Goal: Communication & Community: Answer question/provide support

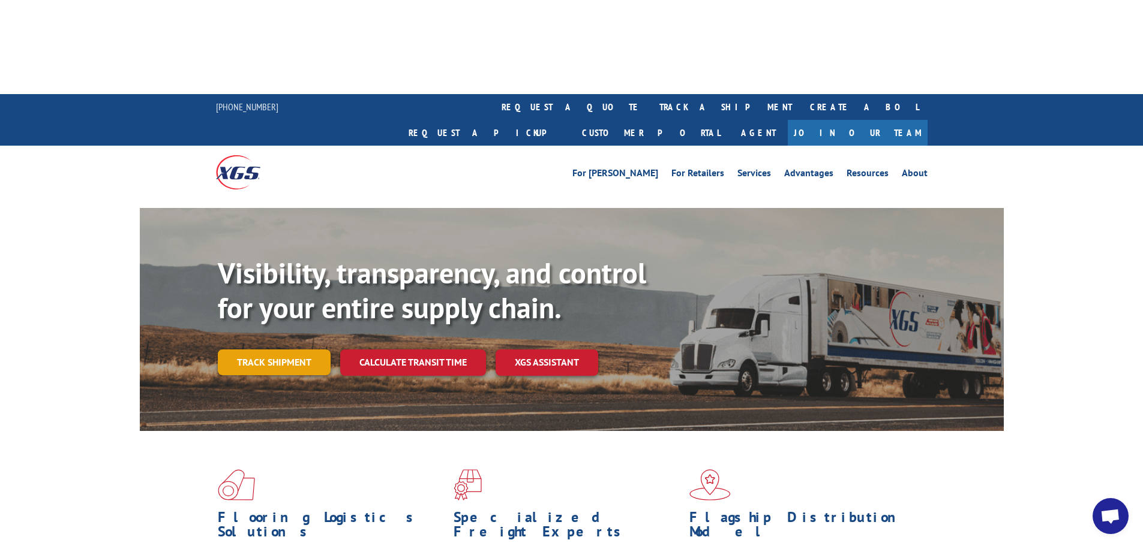
click at [297, 350] on link "Track shipment" at bounding box center [274, 362] width 113 height 25
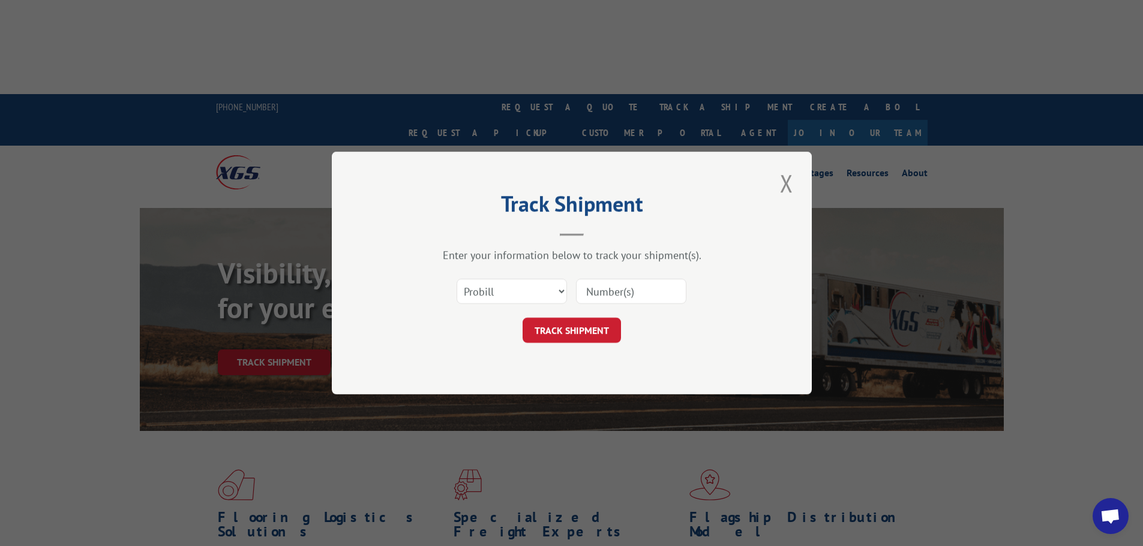
click at [626, 294] on input at bounding box center [631, 291] width 110 height 25
click at [681, 285] on input at bounding box center [631, 291] width 110 height 25
paste input "17506229"
type input "17506229"
click at [545, 330] on button "TRACK SHIPMENT" at bounding box center [571, 330] width 98 height 25
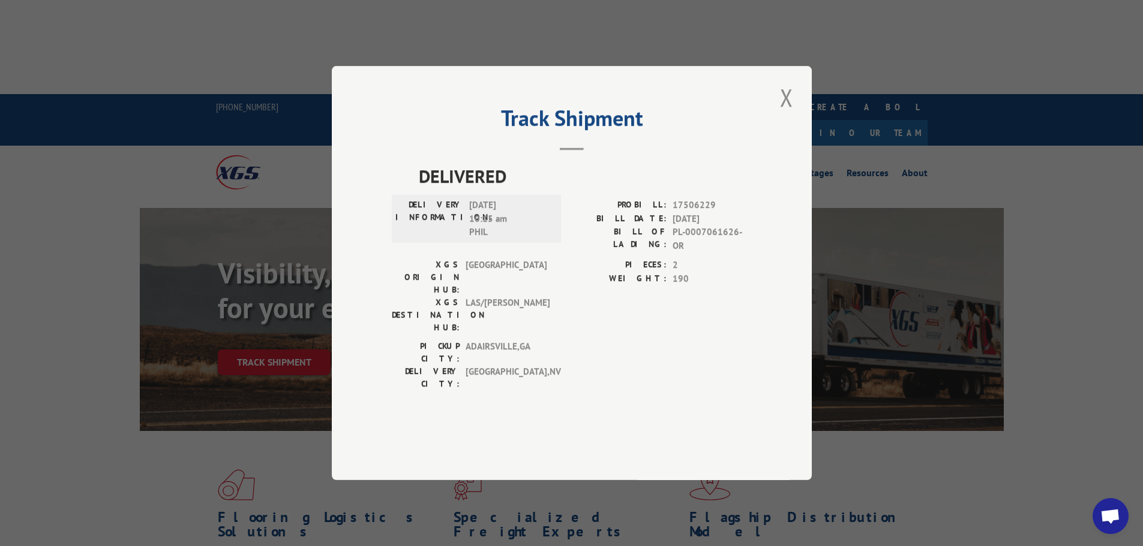
click at [70, 37] on div "Track Shipment DELIVERED DELIVERY INFORMATION: [DATE] 10:15 am [PERSON_NAME]: 1…" at bounding box center [571, 273] width 1143 height 546
click at [786, 114] on button "Close modal" at bounding box center [786, 97] width 20 height 33
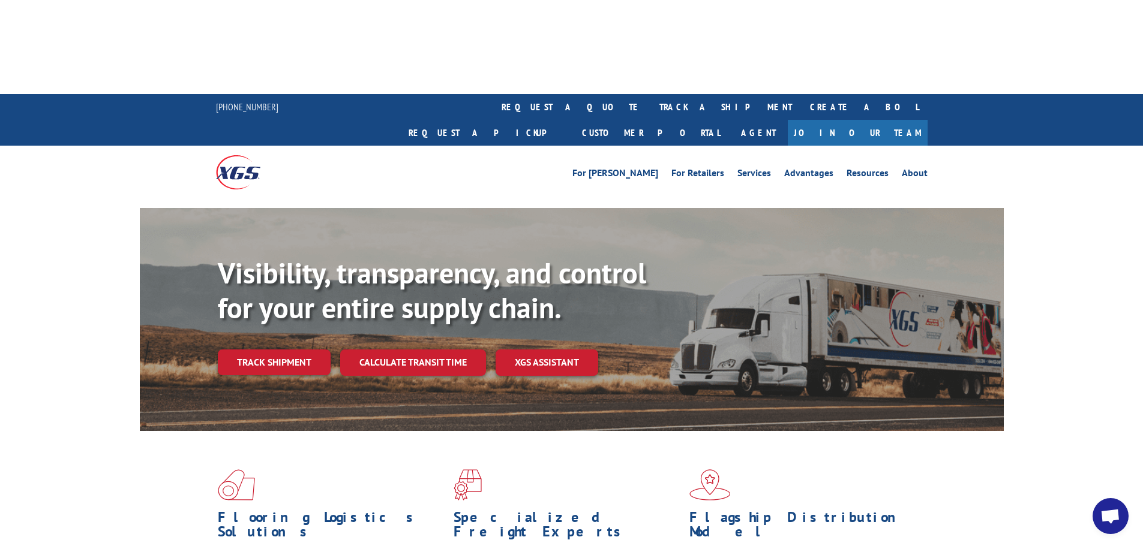
click at [1101, 513] on span "Open chat" at bounding box center [1110, 517] width 20 height 17
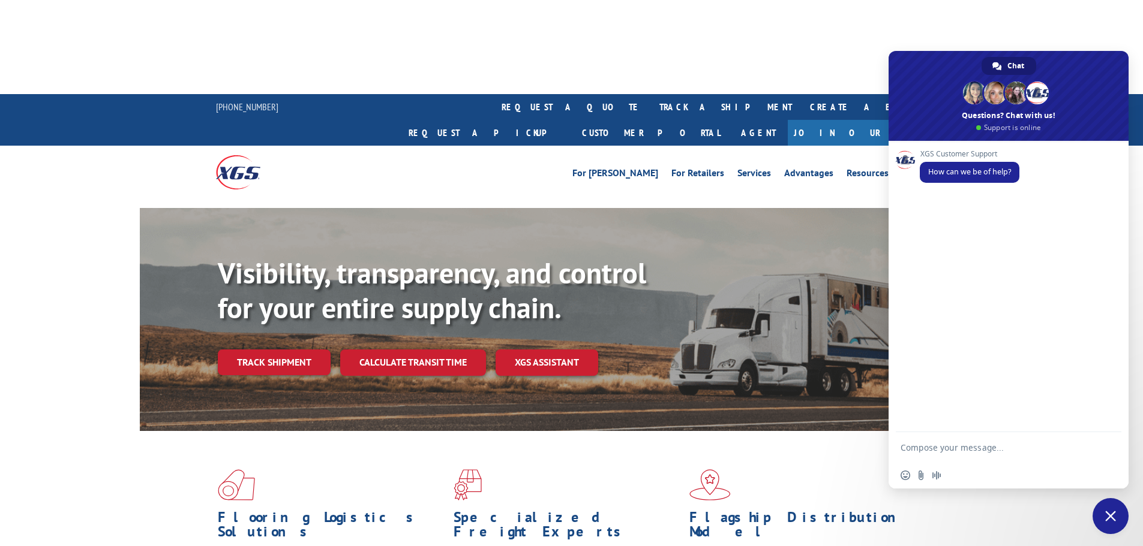
click at [969, 452] on textarea "Compose your message..." at bounding box center [996, 447] width 192 height 30
type textarea "Hello, it says my items have been delivered but I have not received a call to s…"
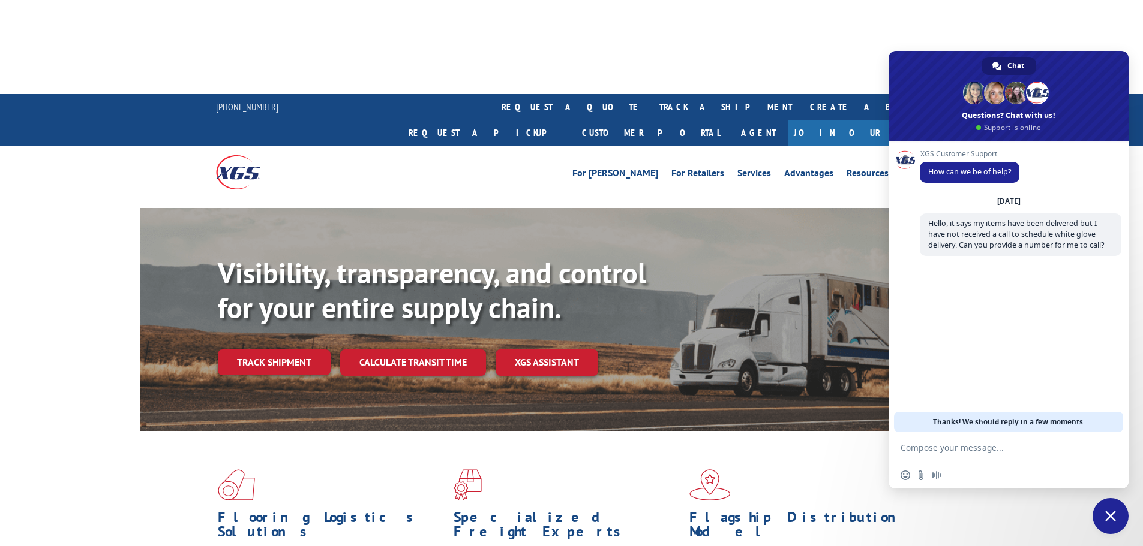
paste textarea "17506229"
type textarea "17506229"
click at [1109, 446] on span "Send" at bounding box center [1107, 447] width 9 height 9
click at [276, 350] on link "Track shipment" at bounding box center [274, 362] width 113 height 25
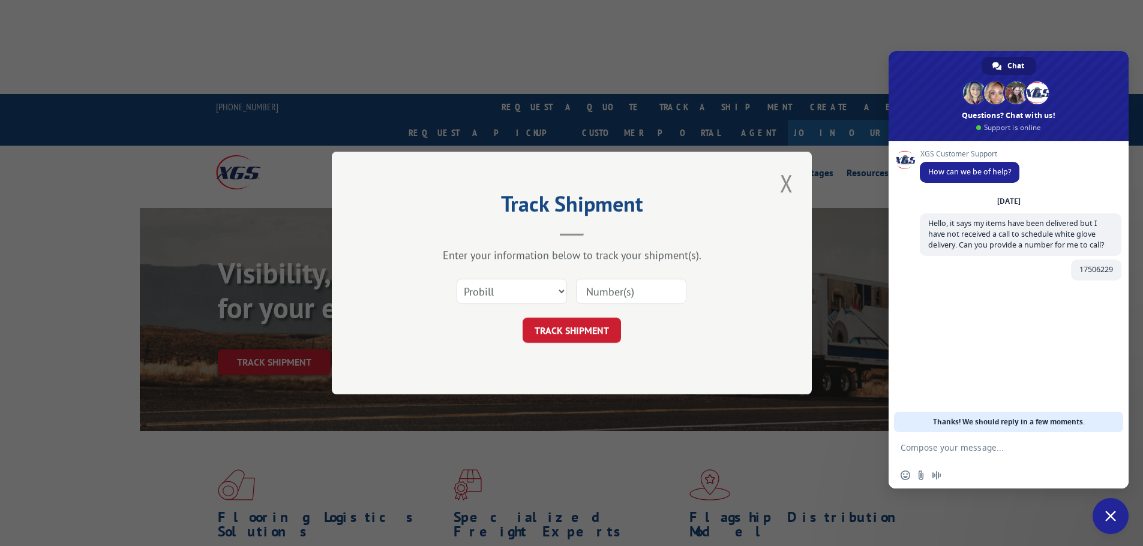
drag, startPoint x: 611, startPoint y: 279, endPoint x: 622, endPoint y: 289, distance: 14.9
click at [612, 281] on input at bounding box center [631, 291] width 110 height 25
paste input "17506229"
type input "17506229"
click at [581, 334] on button "TRACK SHIPMENT" at bounding box center [571, 330] width 98 height 25
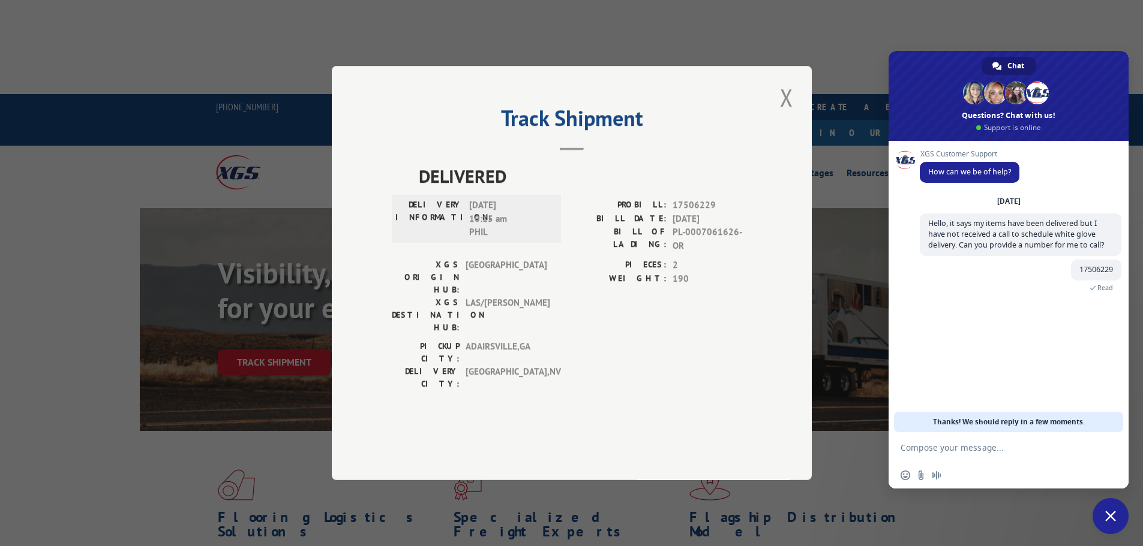
click at [973, 452] on textarea "Compose your message..." at bounding box center [996, 447] width 192 height 30
click at [936, 372] on div "Just now Read" at bounding box center [1020, 332] width 202 height 97
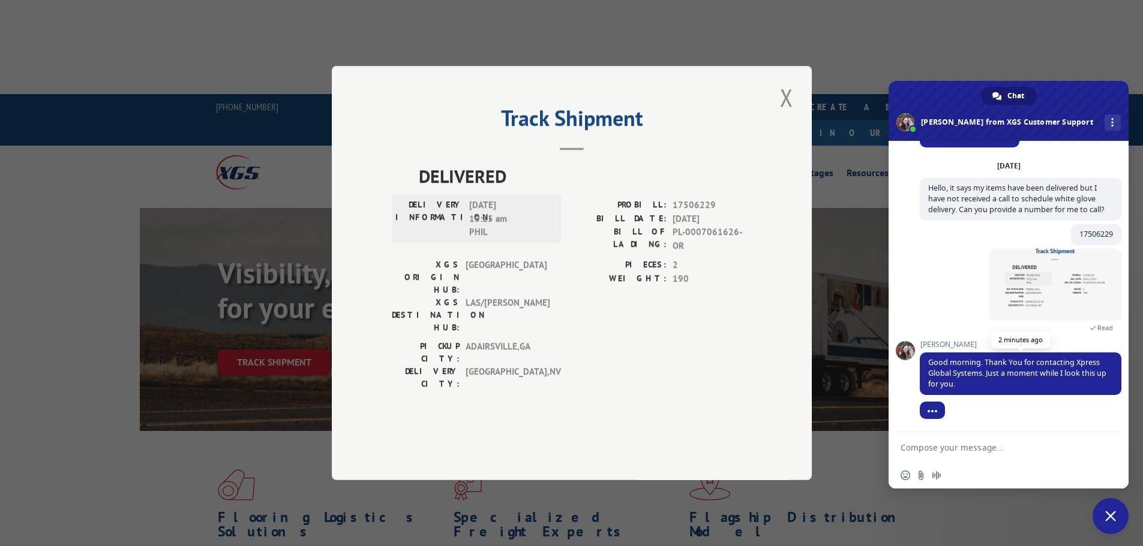
scroll to position [68, 0]
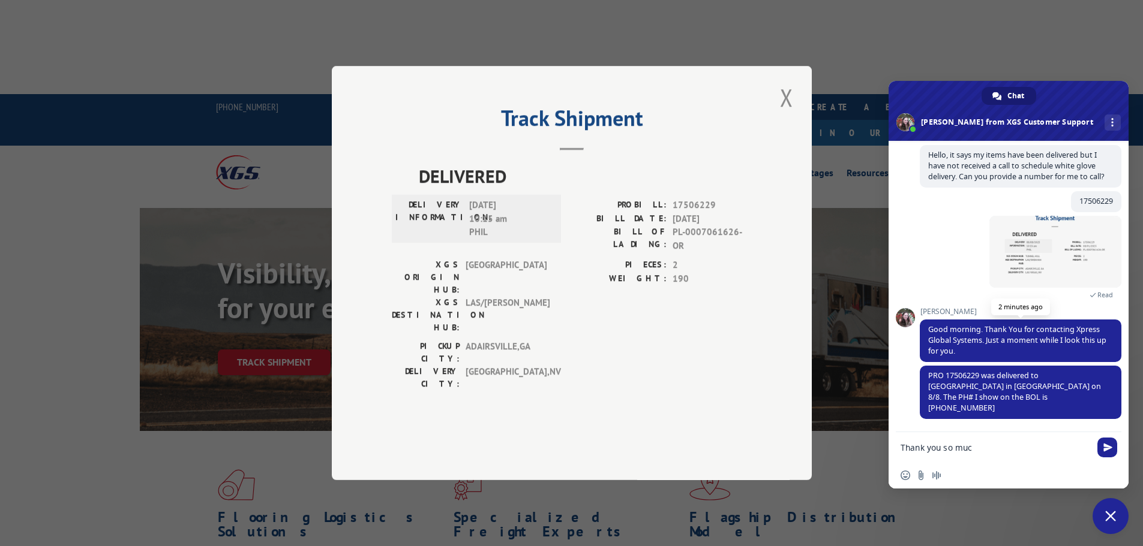
type textarea "Thank you so much"
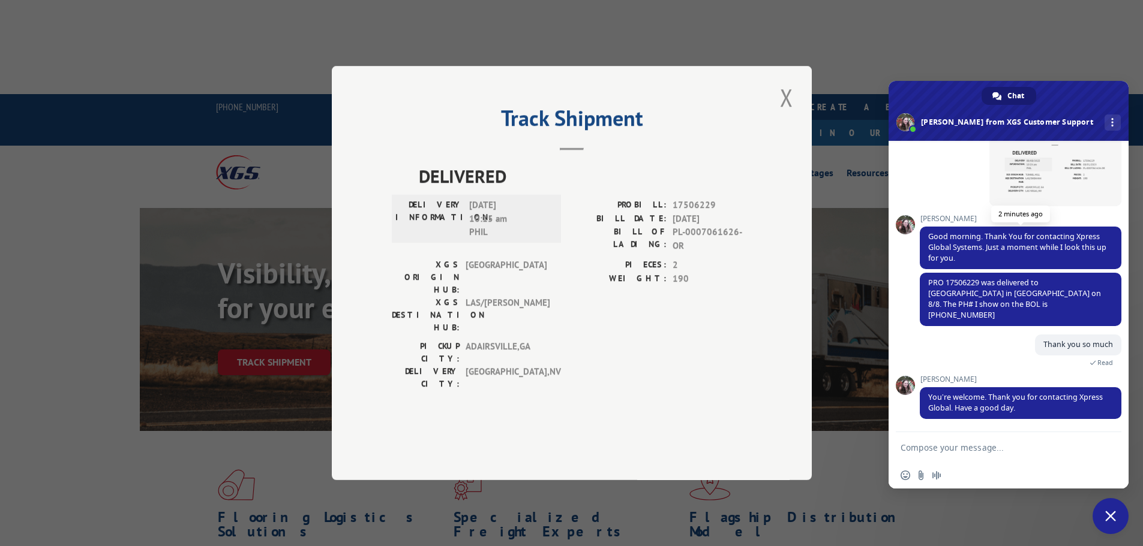
scroll to position [174, 0]
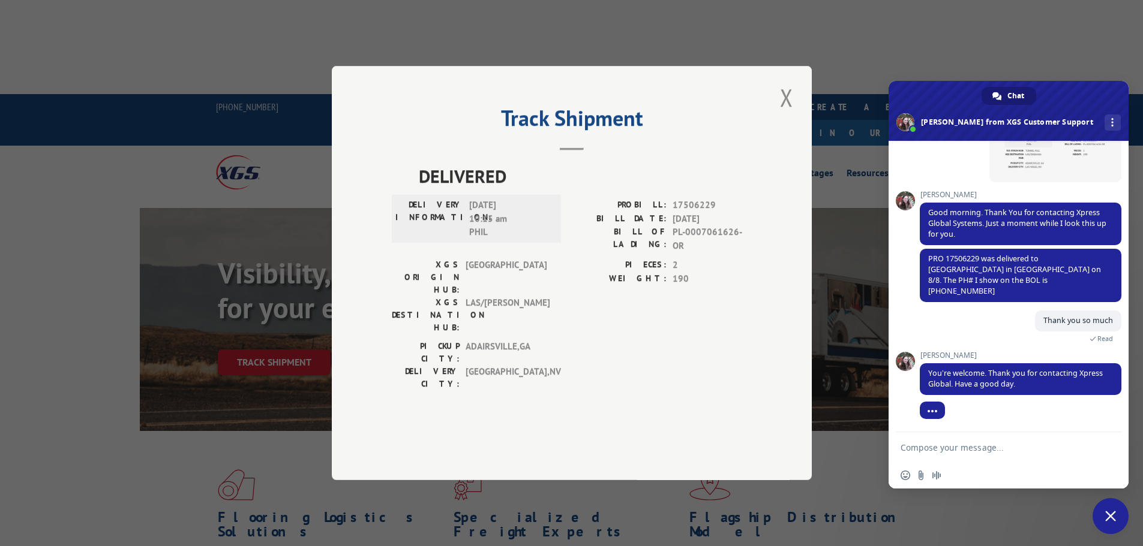
click at [1111, 514] on span "Close chat" at bounding box center [1110, 516] width 11 height 11
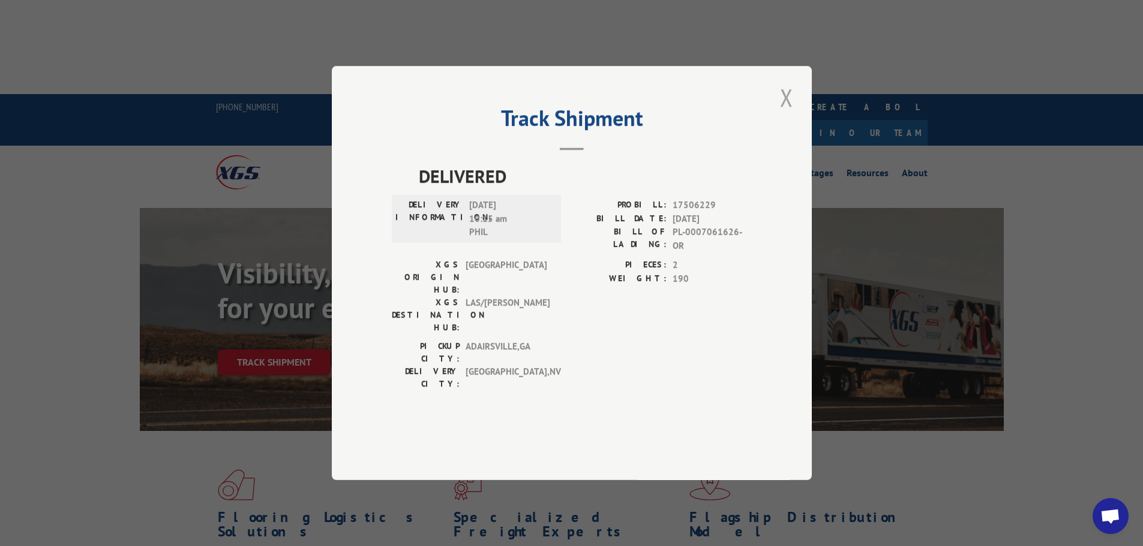
click at [789, 114] on button "Close modal" at bounding box center [786, 97] width 20 height 33
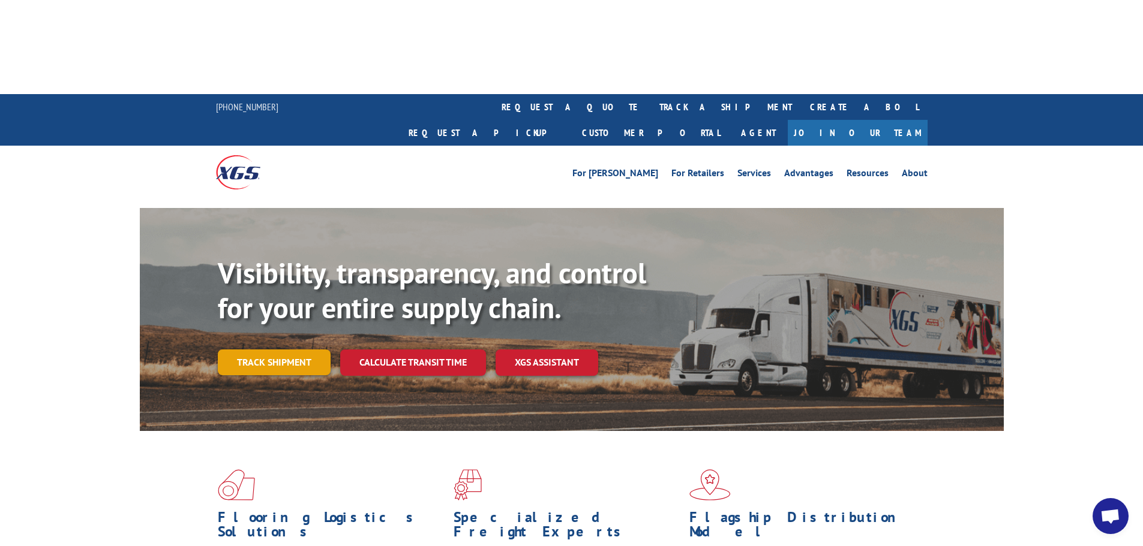
click at [303, 350] on link "Track shipment" at bounding box center [274, 362] width 113 height 25
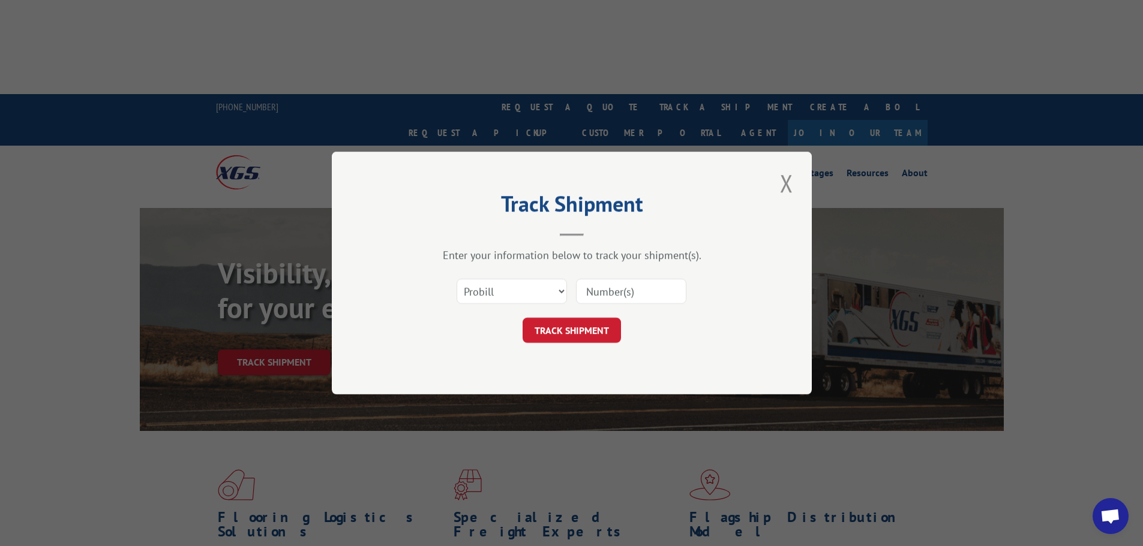
click at [663, 296] on input at bounding box center [631, 291] width 110 height 25
click at [522, 318] on button "TRACK SHIPMENT" at bounding box center [571, 330] width 98 height 25
type input "17506229"
click at [562, 338] on button "TRACK SHIPMENT" at bounding box center [571, 330] width 98 height 25
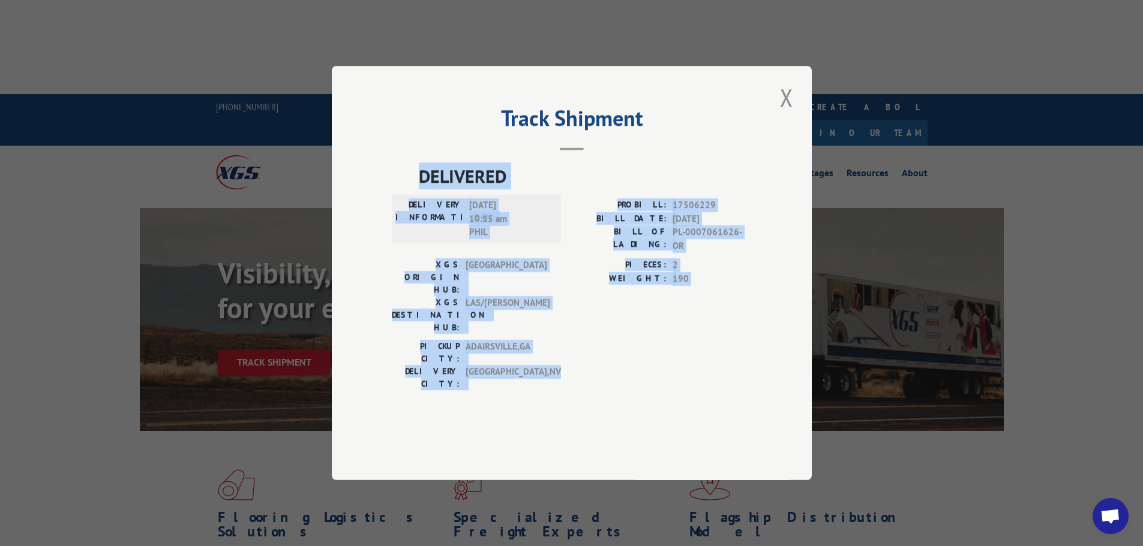
drag, startPoint x: 516, startPoint y: 348, endPoint x: 406, endPoint y: 209, distance: 178.1
click at [406, 209] on div "DELIVERED DELIVERY INFORMATION: [DATE] 10:15 am [PERSON_NAME]: 17506229 BILL DA…" at bounding box center [572, 280] width 360 height 234
click at [562, 362] on div "DELIVERED DELIVERY INFORMATION: [DATE] 10:15 am [PERSON_NAME]: 17506229 BILL DA…" at bounding box center [572, 296] width 360 height 266
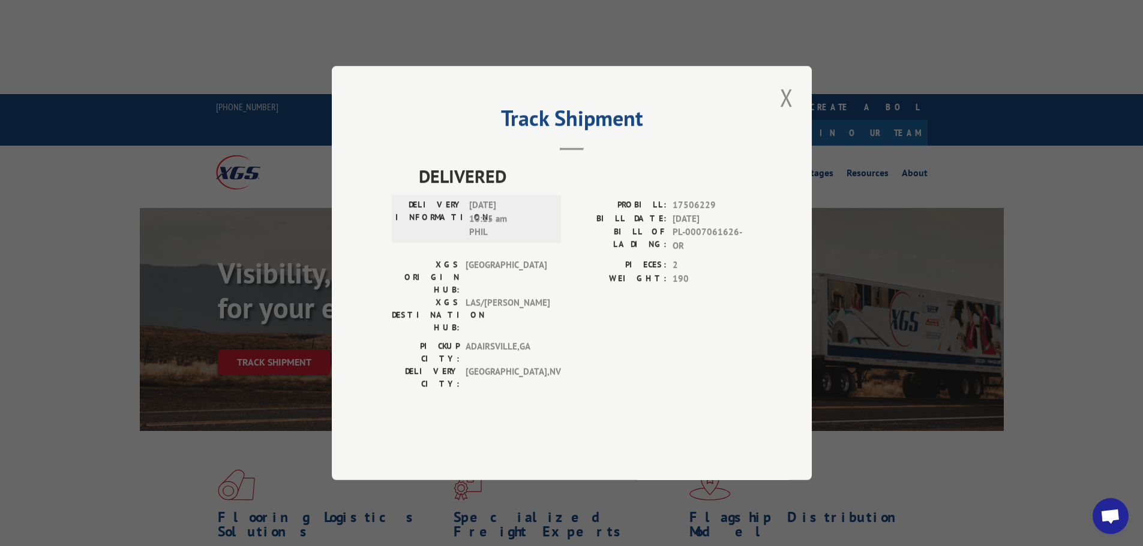
scroll to position [150, 0]
